Goal: Task Accomplishment & Management: Complete application form

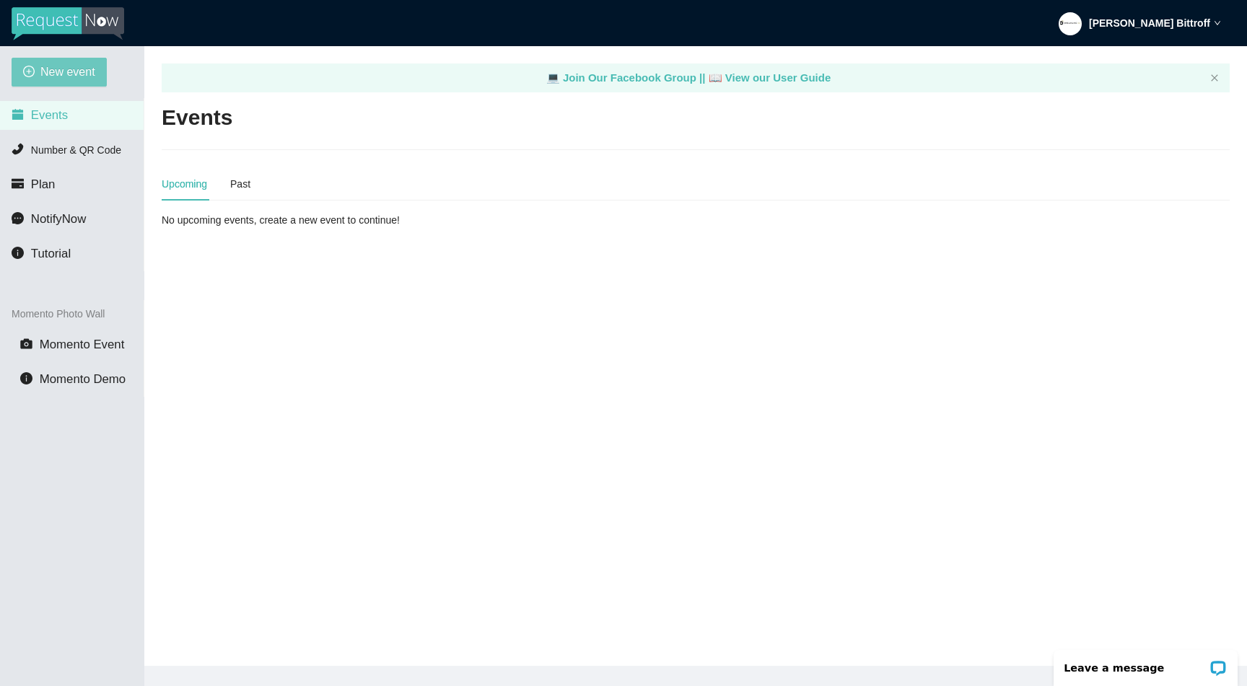
click at [71, 66] on span "New event" at bounding box center [67, 72] width 55 height 18
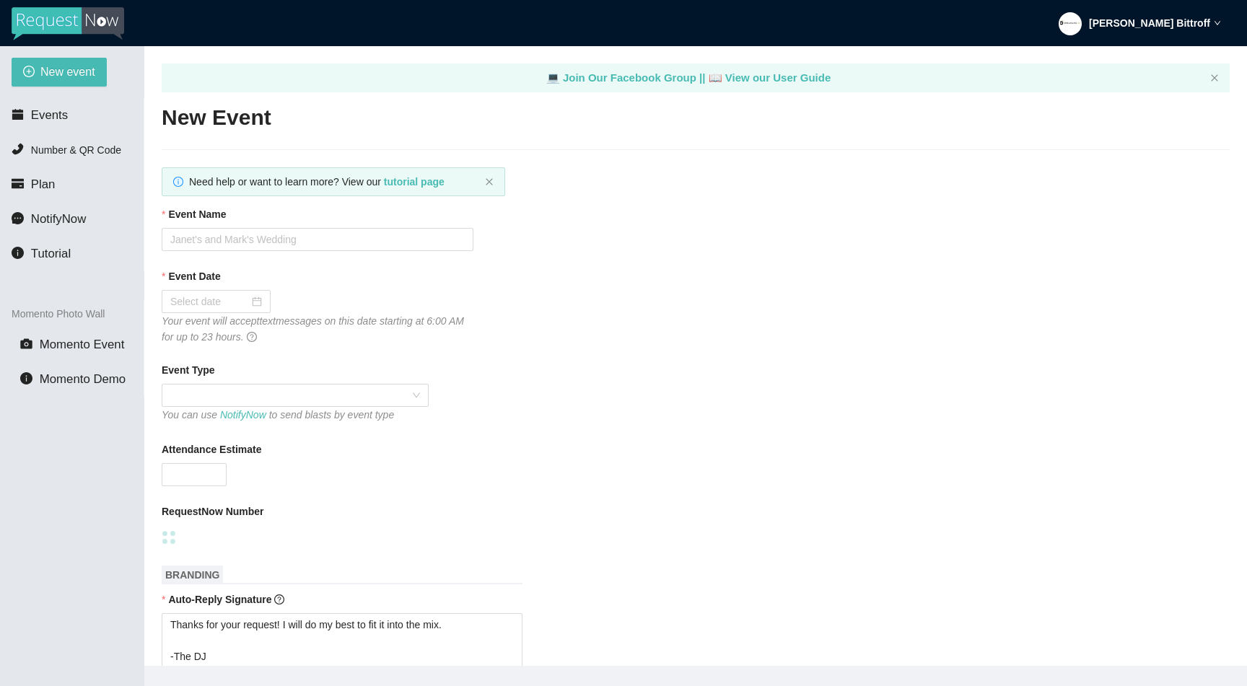
type textarea "Thanks for your request! I will do my best to fit it into the mix. -The DJ"
type textarea "Thanks for an awesome night! Thanks for your requests, and get home safe. 🎉 -Dr…"
type textarea "Thanks for your request! I will do my best to fit it into the mix. -The DJ"
type textarea "Thanks for an awesome night! Thanks for your requests, and get home safe. 🎉 -Dr…"
click at [243, 239] on input "Event Name" at bounding box center [318, 239] width 312 height 23
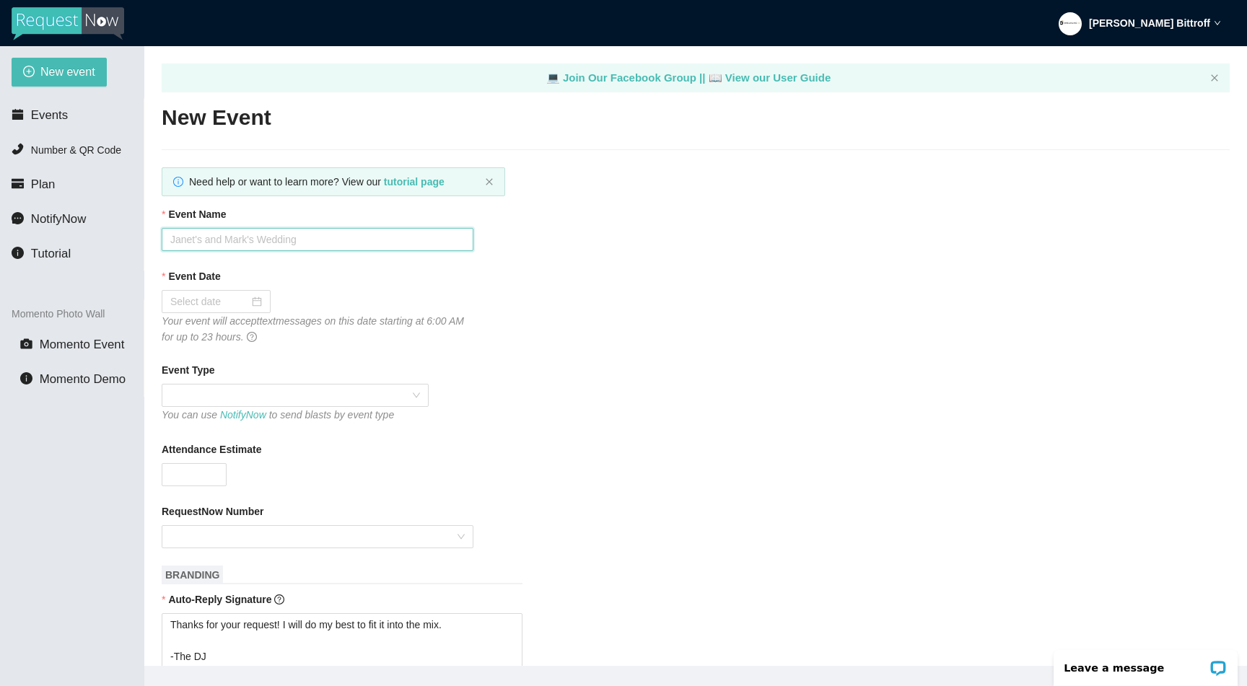
paste input "Cade & Brylie's Wedding"
type input "Cade & Brylie's Wedding"
click at [224, 298] on input "Event Date" at bounding box center [209, 302] width 79 height 16
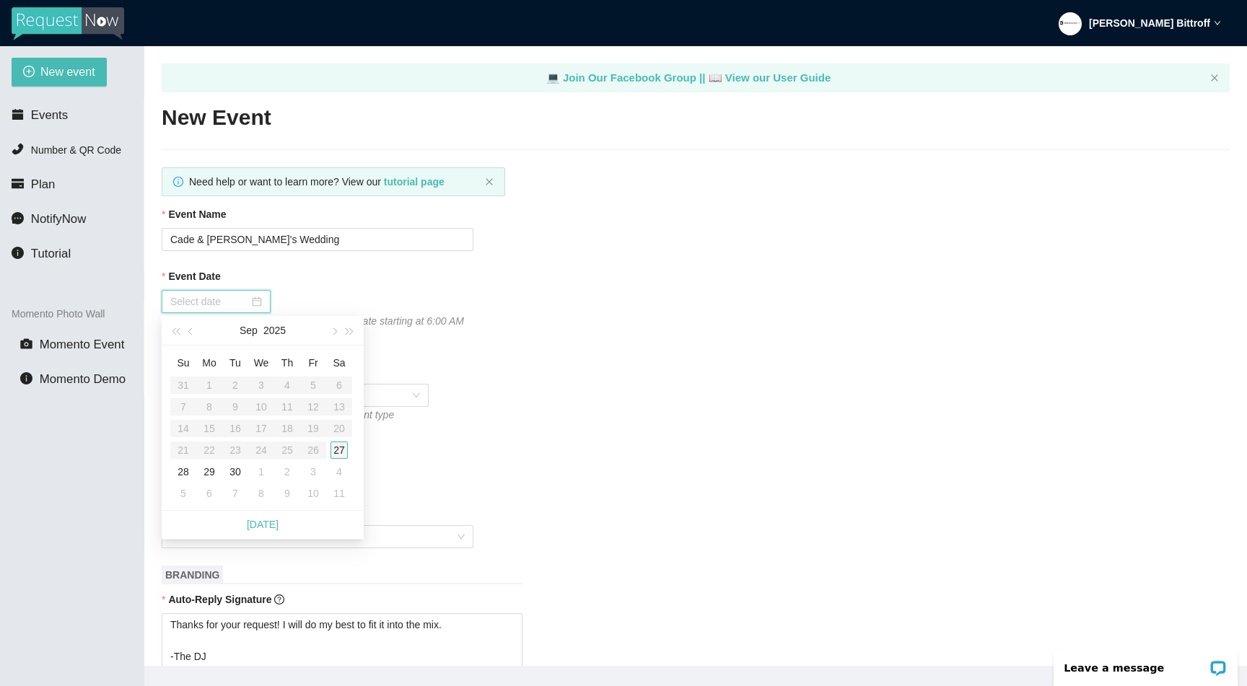
type input "09/27/2025"
click at [342, 447] on div "27" at bounding box center [338, 450] width 17 height 17
type textarea "Thanks for your request! I will do my best to fit it into the mix. -The DJ"
type textarea "Thanks for an awesome night! Thanks for your requests, and get home safe. 🎉 -Dr…"
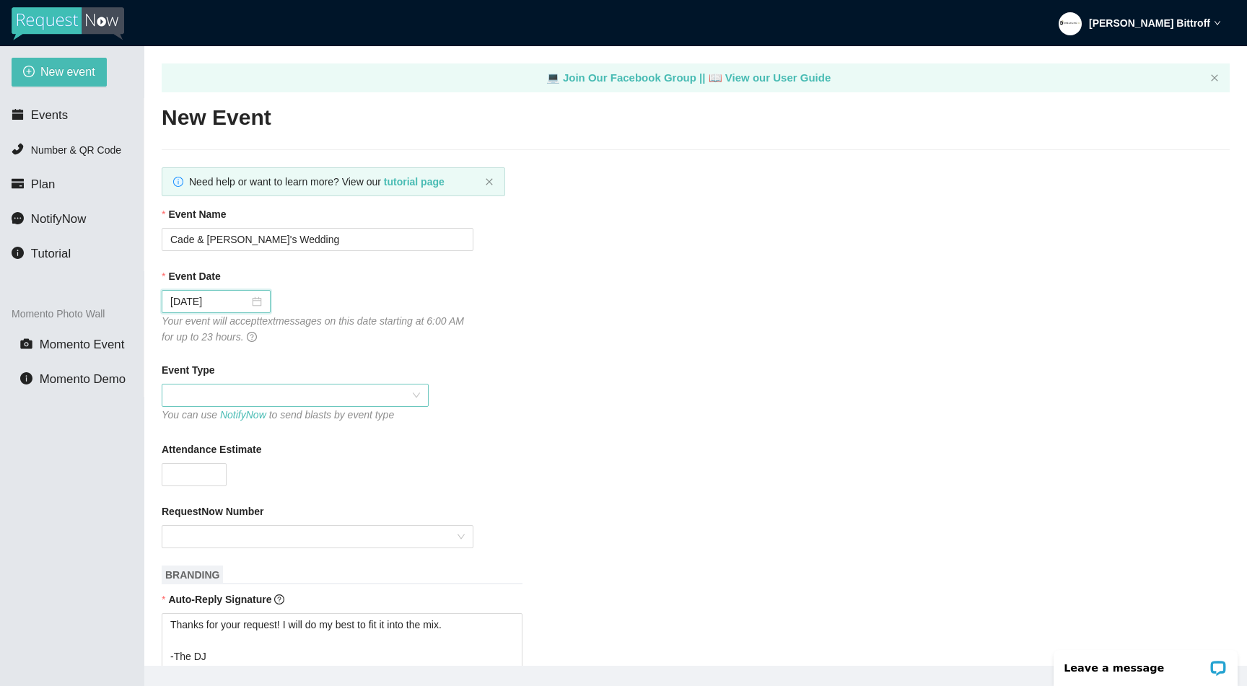
click at [298, 388] on span at bounding box center [295, 396] width 250 height 22
type textarea "Thanks for your request! I will do my best to fit it into the mix. -The DJ"
type textarea "Thanks for an awesome night! Thanks for your requests, and get home safe. 🎉 -Dr…"
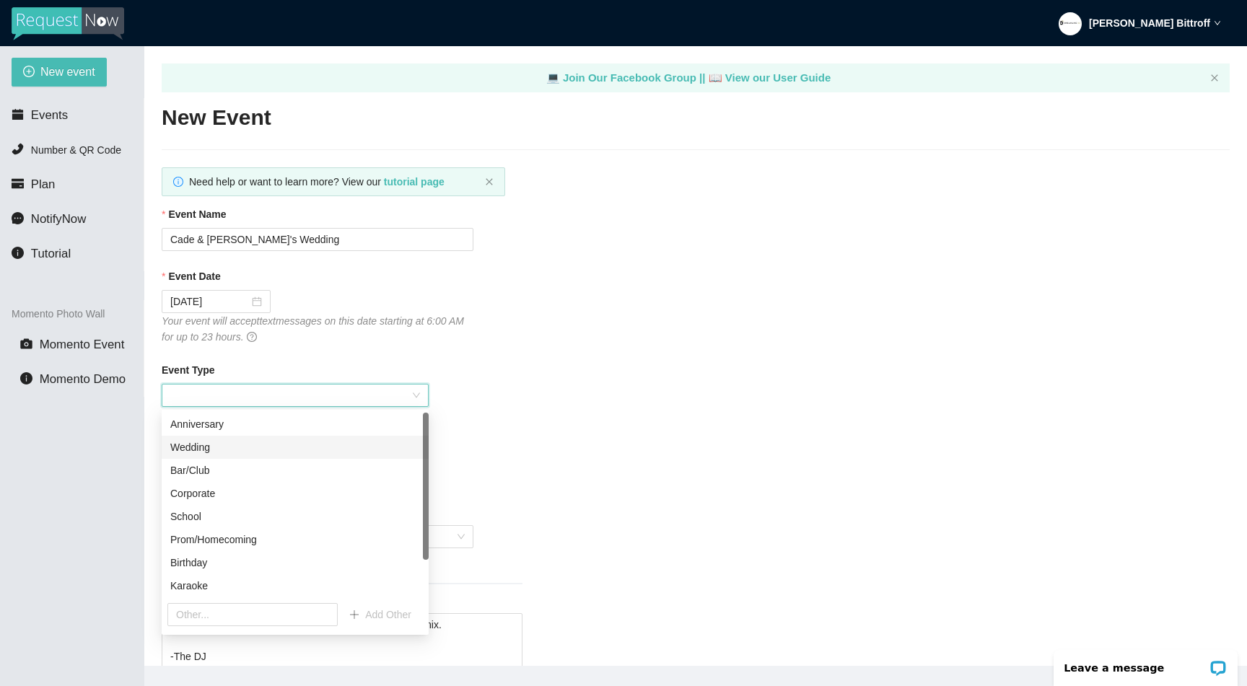
click at [216, 452] on div "Wedding" at bounding box center [295, 447] width 250 height 16
type textarea "Thanks for your request! I will do my best to fit it into the mix. -The DJ"
type textarea "Thanks for an awesome night! Thanks for your requests, and get home safe. 🎉 -Dr…"
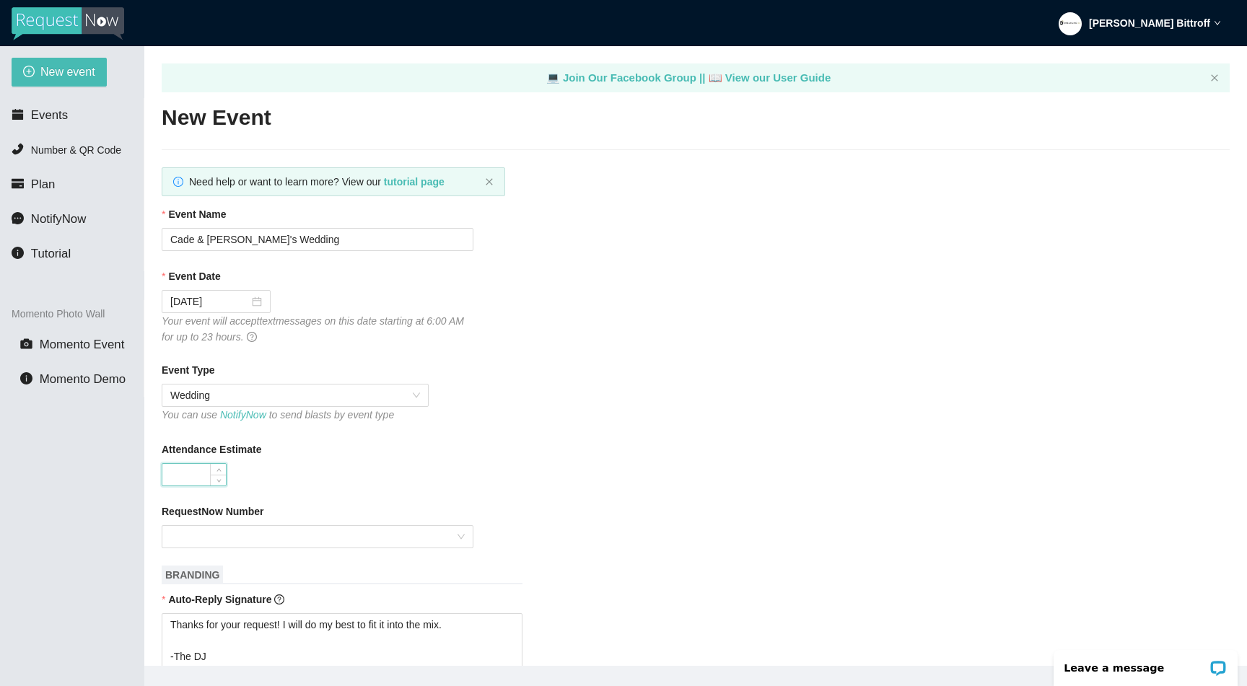
click at [206, 473] on input "Attendance Estimate" at bounding box center [193, 475] width 63 height 22
type input "130"
click at [362, 533] on input "RequestNow Number" at bounding box center [312, 537] width 284 height 22
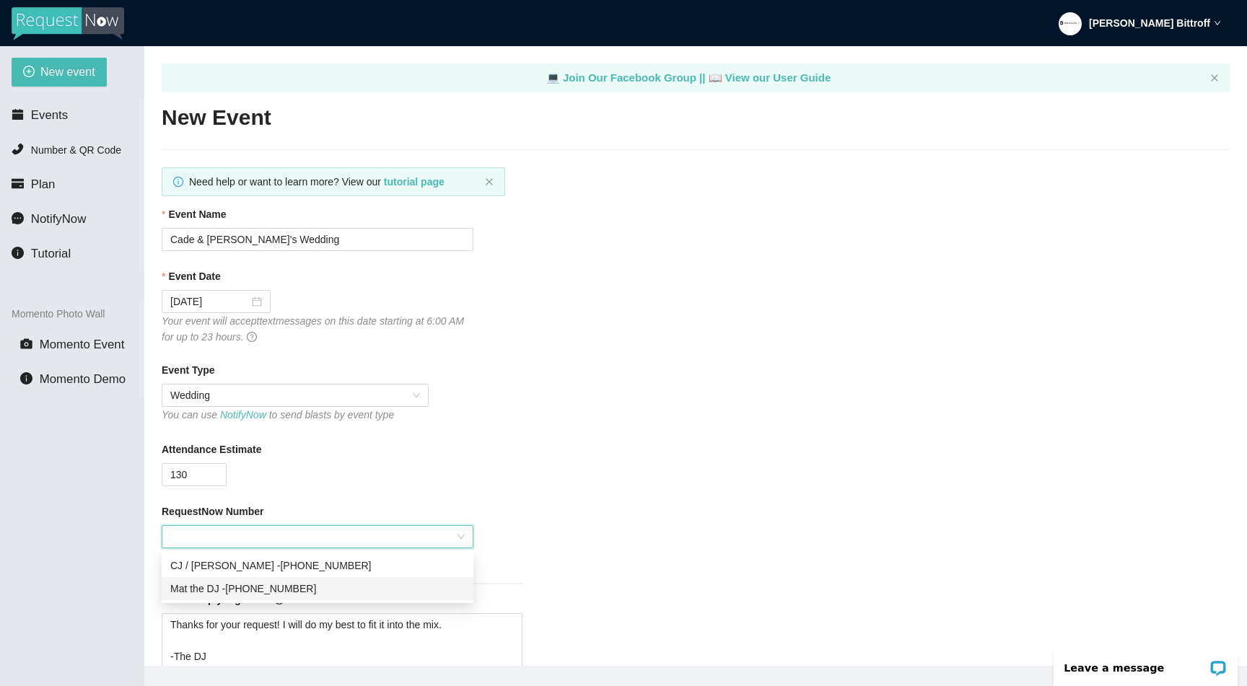
click at [240, 587] on div "Mat the DJ - (604) 359-8937" at bounding box center [317, 589] width 294 height 16
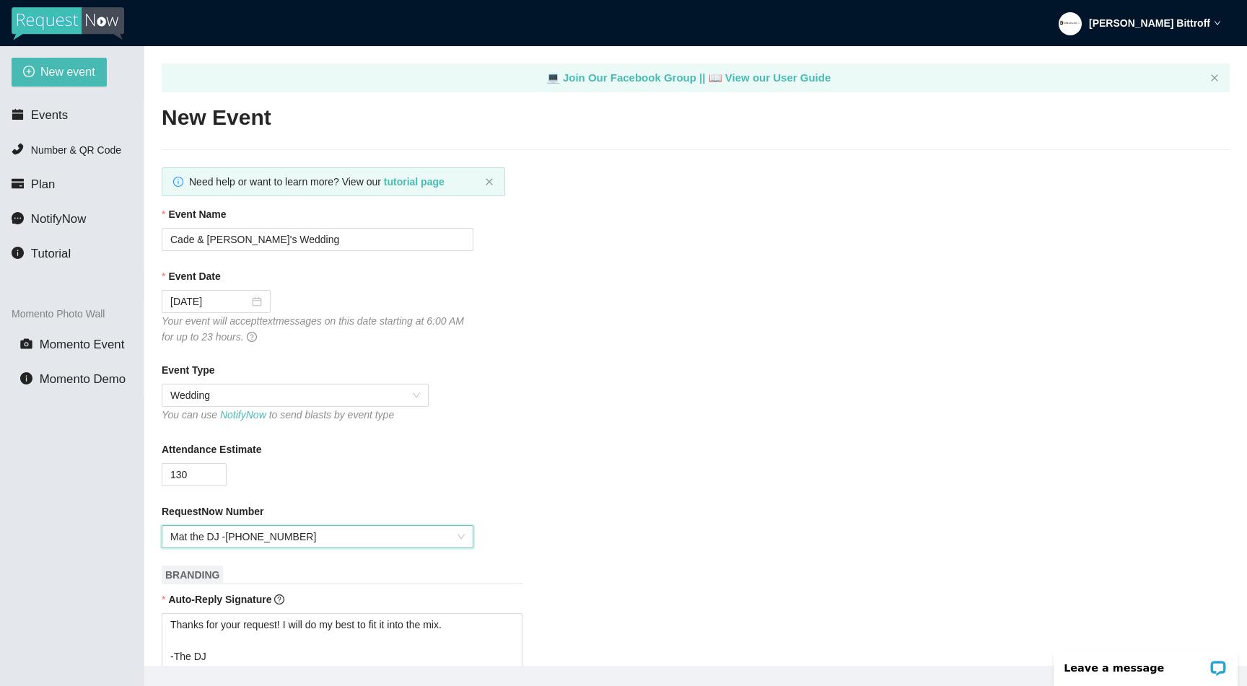
click at [414, 460] on div "Attendance Estimate" at bounding box center [696, 453] width 1068 height 22
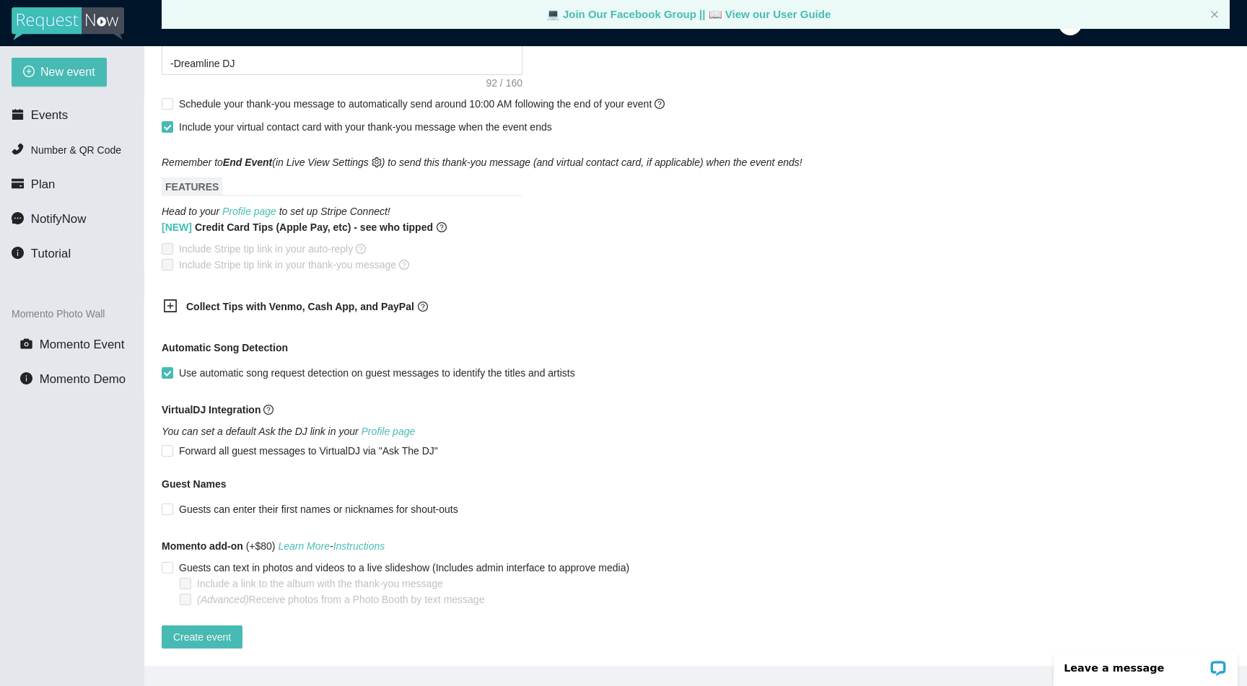
scroll to position [46, 0]
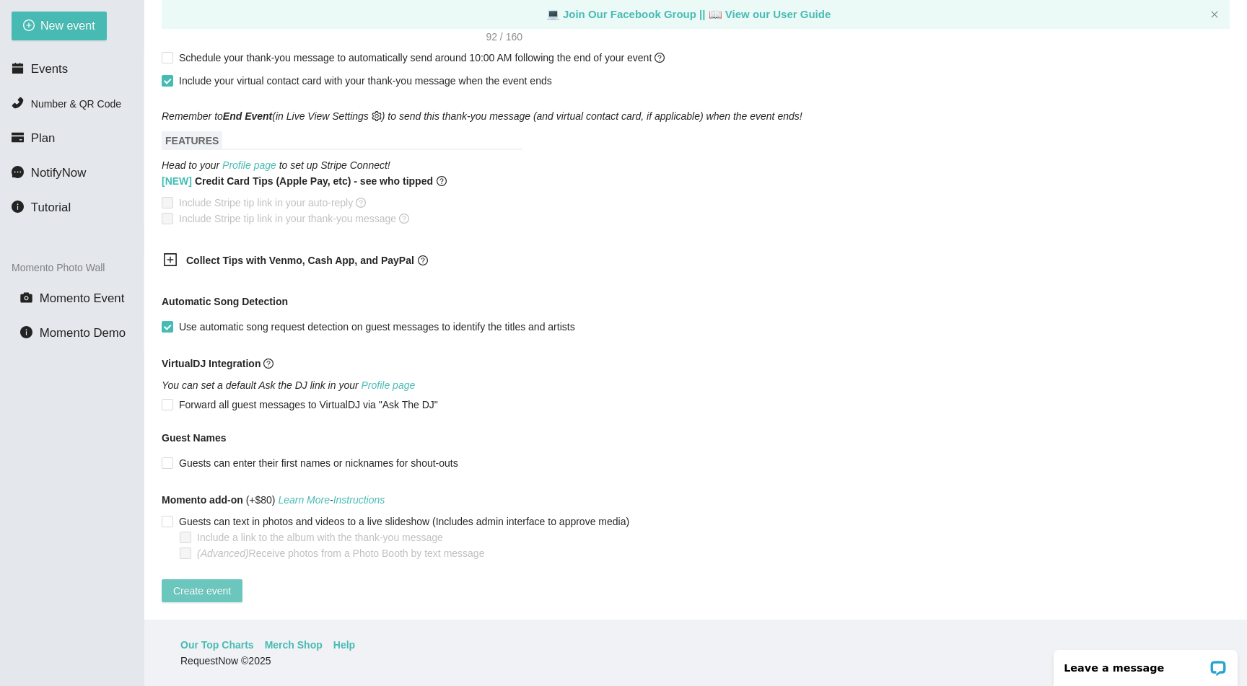
click at [223, 583] on span "Create event" at bounding box center [202, 591] width 58 height 16
type textarea "Thanks for your request! I will do my best to fit it into the mix. -The DJ"
type textarea "Thanks for an awesome night! Thanks for your requests, and get home safe. 🎉 -Dr…"
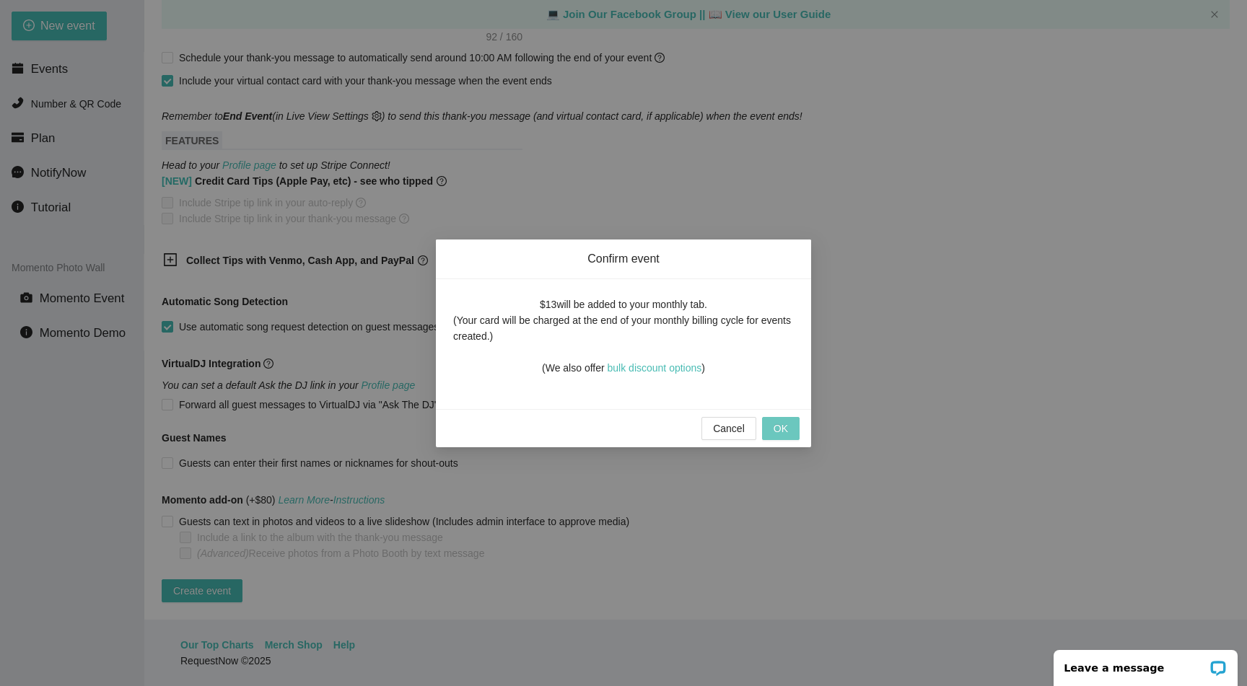
click at [789, 429] on button "OK" at bounding box center [781, 428] width 38 height 23
type textarea "Thanks for your request! I will do my best to fit it into the mix. -The DJ"
type textarea "Thanks for an awesome night! Thanks for your requests, and get home safe. 🎉 -Dr…"
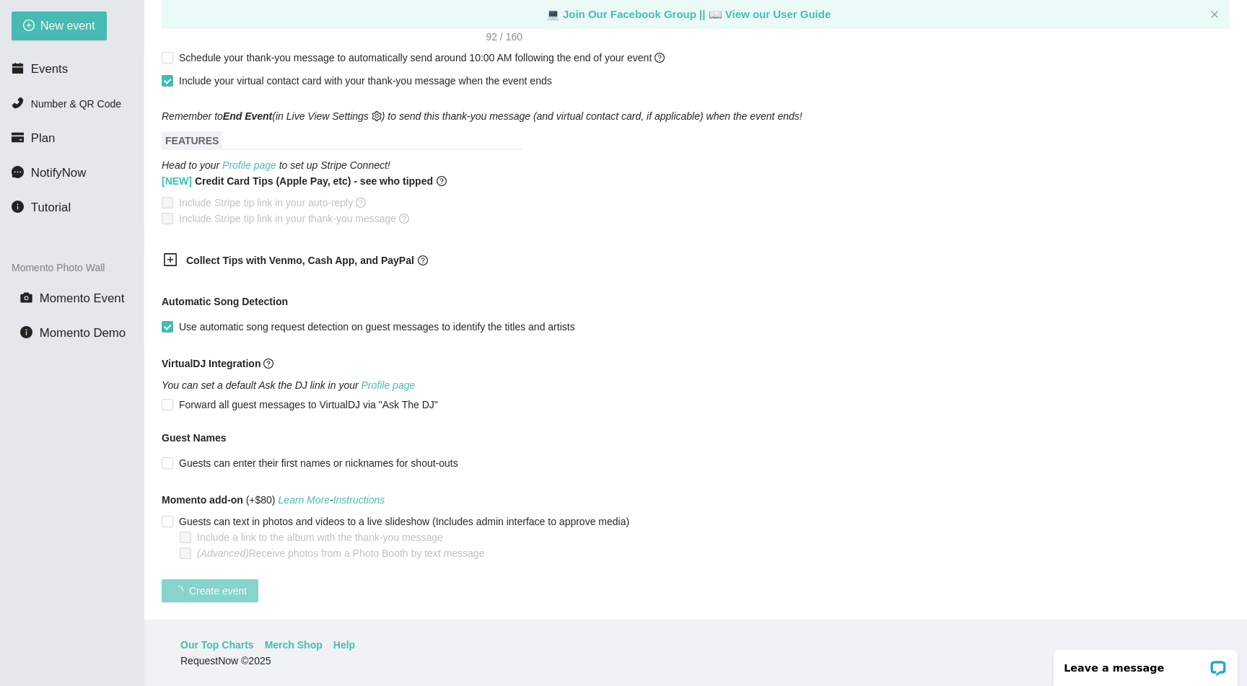
scroll to position [105, 0]
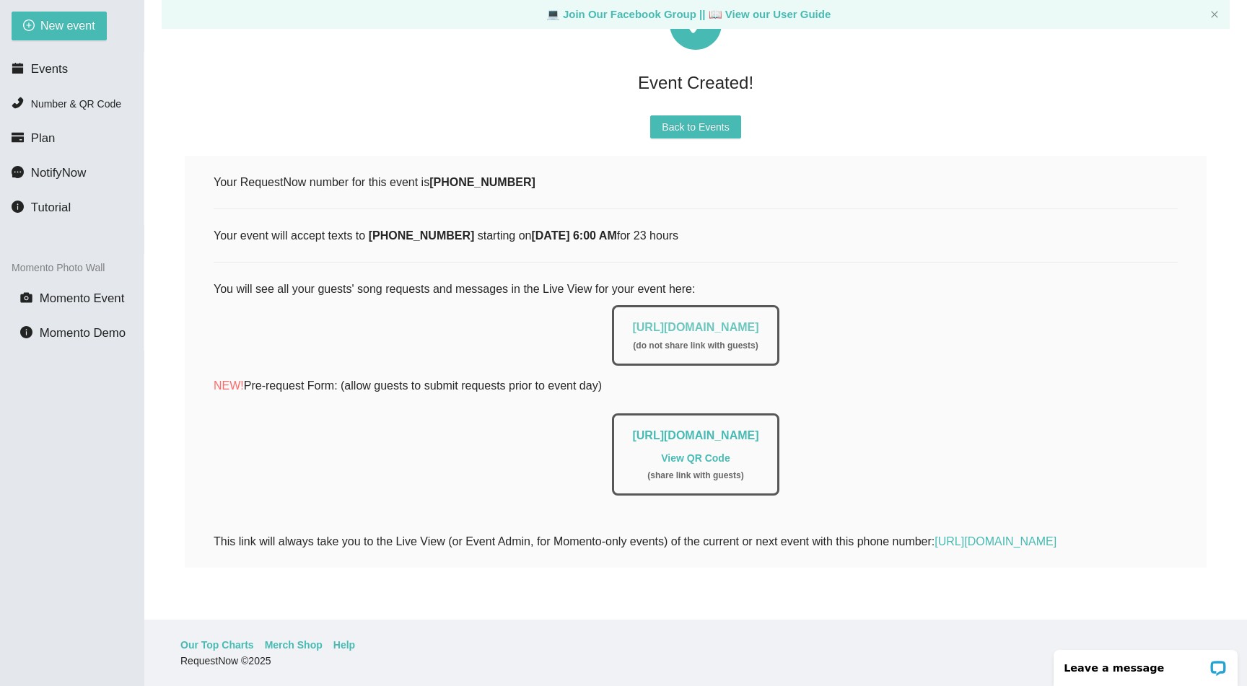
click at [670, 321] on link "https://app.requestnow.io/live/eqlgynr" at bounding box center [695, 327] width 126 height 12
